Goal: Find specific page/section: Find specific page/section

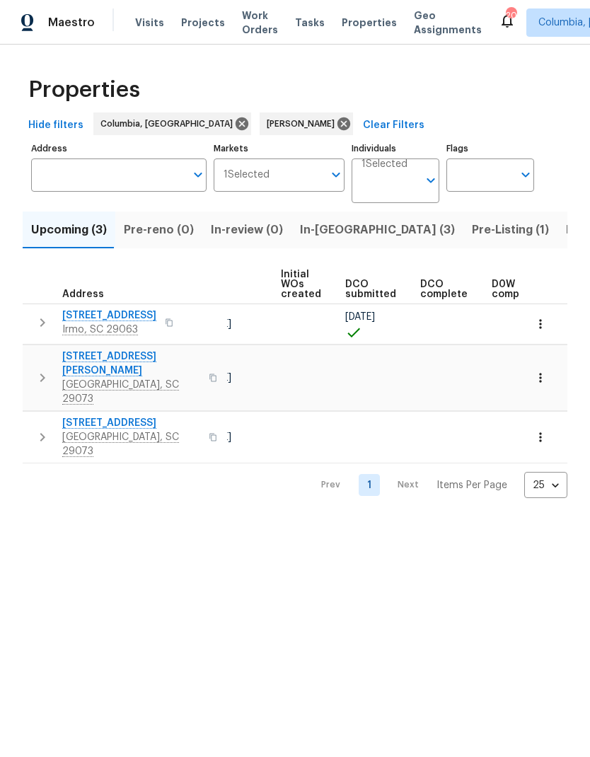
scroll to position [0, 126]
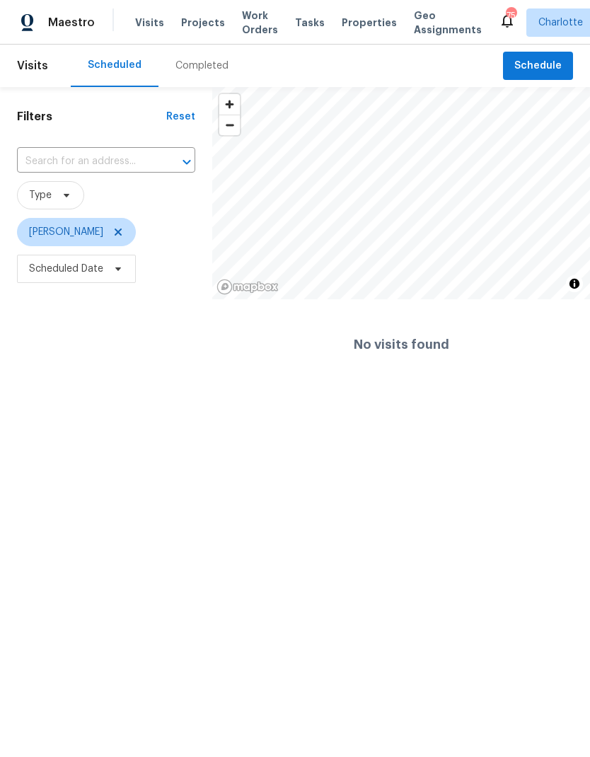
click at [199, 17] on span "Projects" at bounding box center [203, 23] width 44 height 14
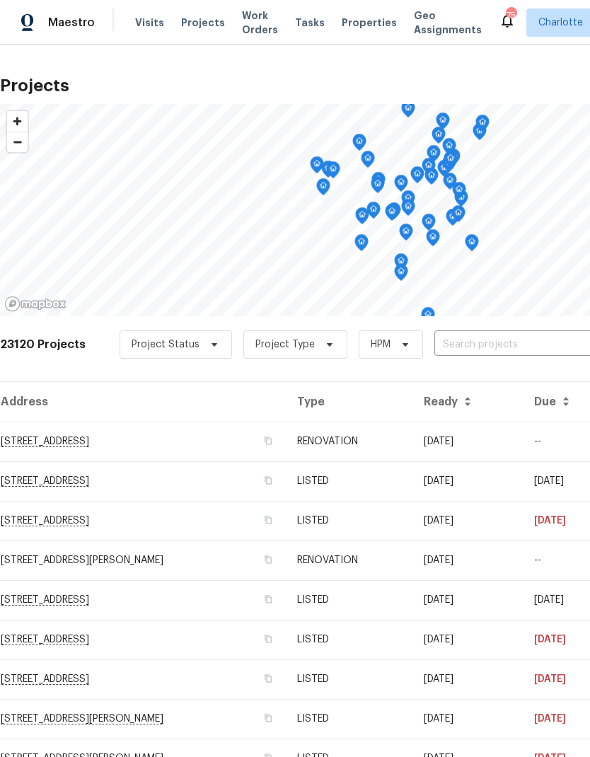
click at [513, 344] on input "text" at bounding box center [515, 345] width 162 height 22
type input "1047 m"
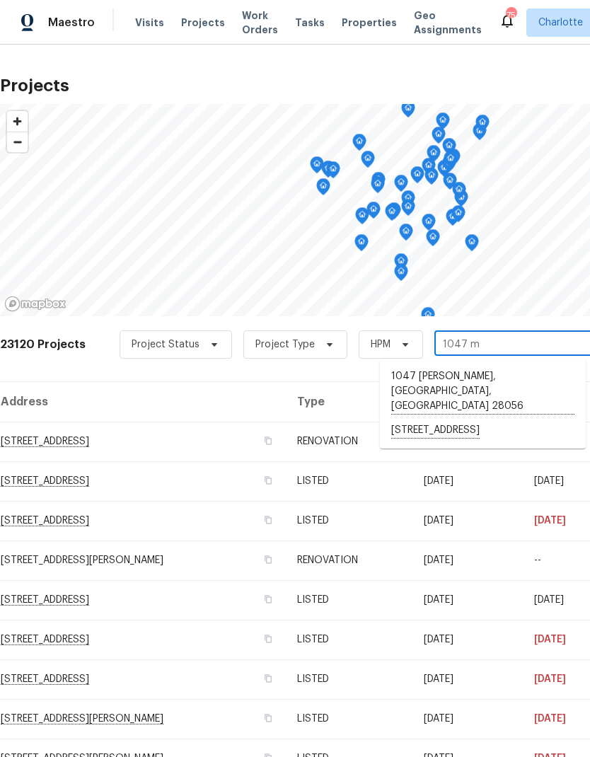
click at [513, 419] on li "1047 Mallard Dr, Rock Hill, SC 29732" at bounding box center [483, 431] width 206 height 24
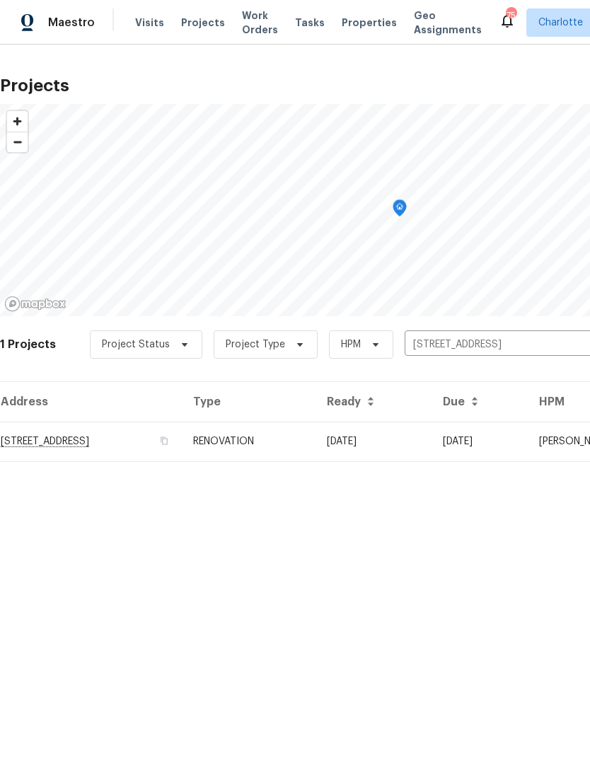
click at [33, 439] on td "1047 Mallard Dr, Rock Hill, SC 29732" at bounding box center [91, 442] width 182 height 40
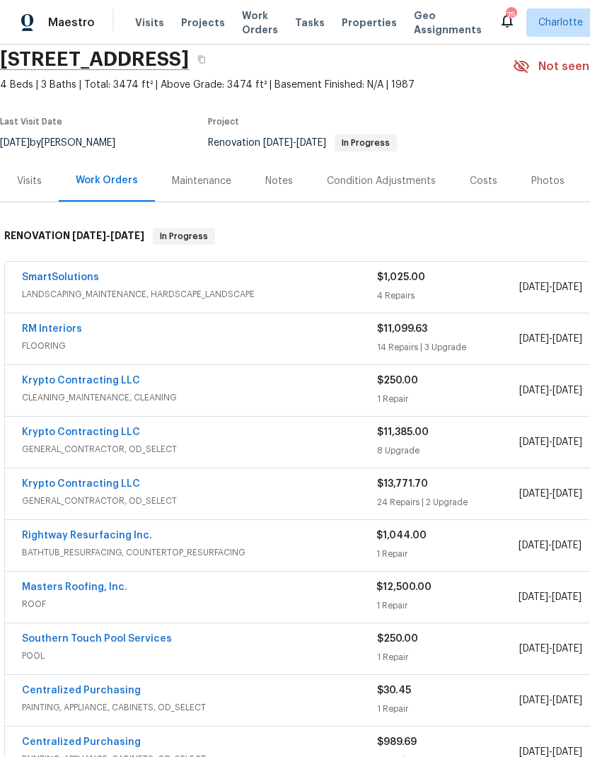
scroll to position [54, 0]
click at [281, 177] on div "Notes" at bounding box center [279, 181] width 28 height 14
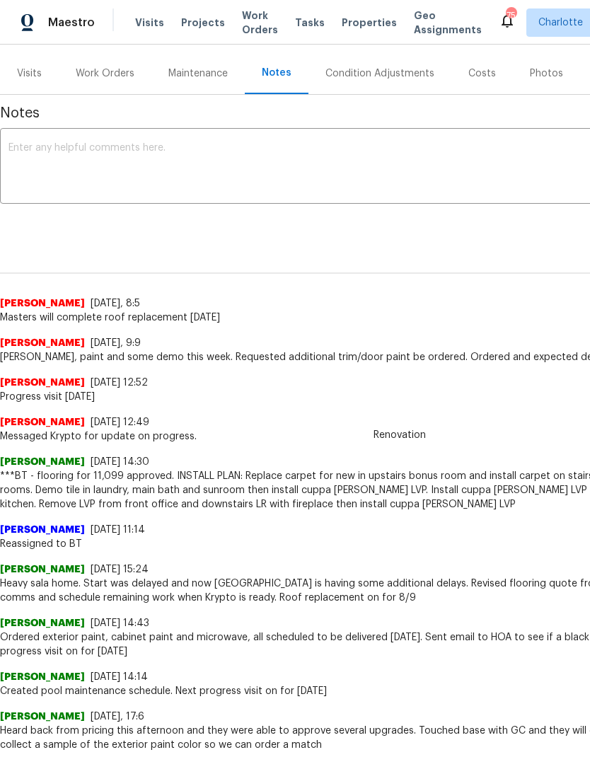
scroll to position [162, 0]
click at [99, 73] on div "Work Orders" at bounding box center [105, 73] width 59 height 14
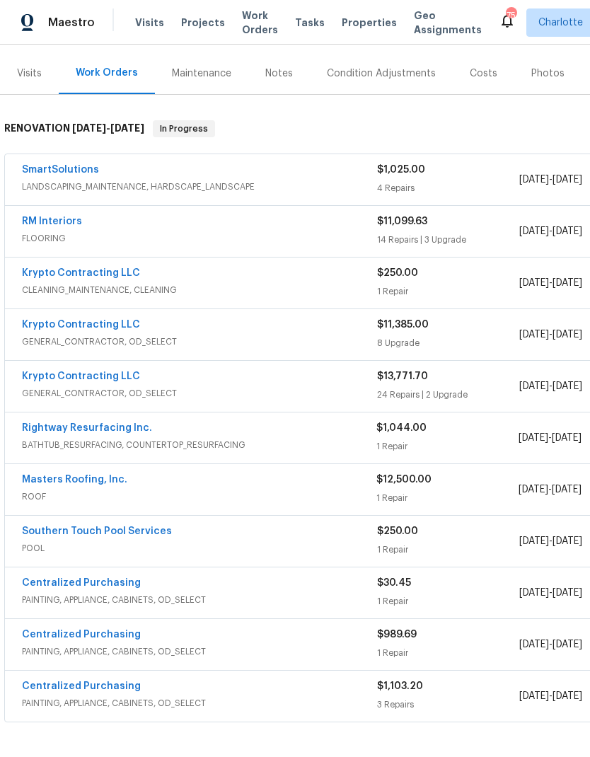
click at [38, 224] on link "RM Interiors" at bounding box center [52, 221] width 60 height 10
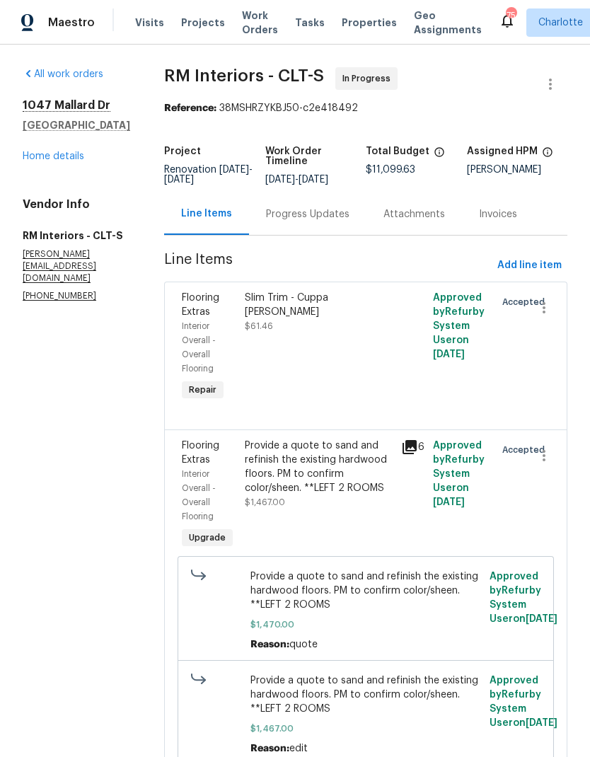
click at [339, 221] on div "Progress Updates" at bounding box center [307, 214] width 83 height 14
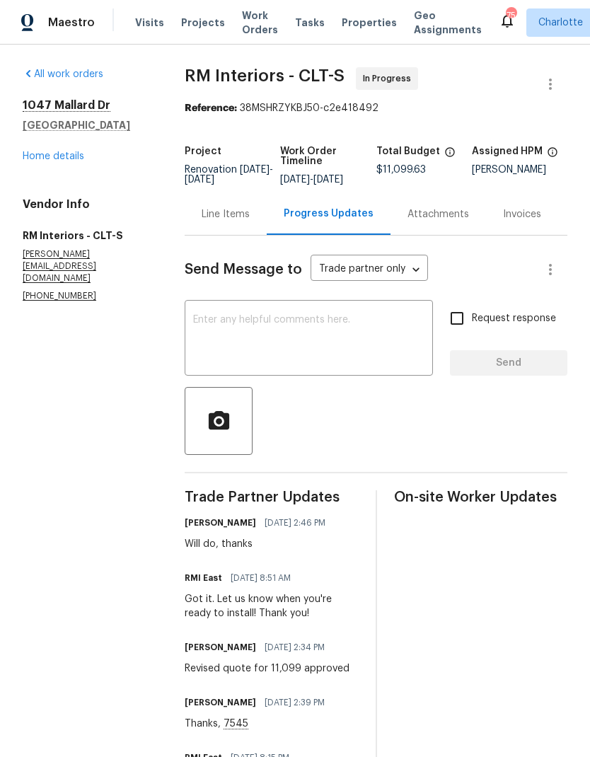
click at [42, 160] on link "Home details" at bounding box center [54, 156] width 62 height 10
